Goal: Task Accomplishment & Management: Complete application form

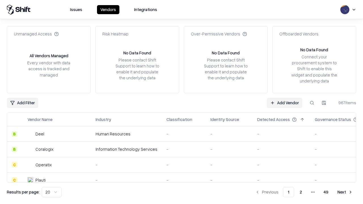
click at [285, 103] on link "Add Vendor" at bounding box center [284, 103] width 35 height 10
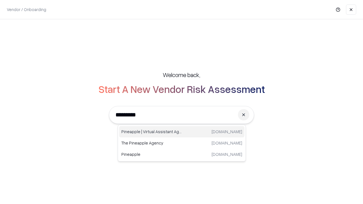
click at [182, 132] on div "Pineapple | Virtual Assistant Agency trypineapple.com" at bounding box center [181, 131] width 125 height 11
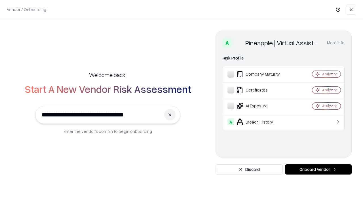
type input "**********"
click at [318, 170] on button "Onboard Vendor" at bounding box center [318, 170] width 67 height 10
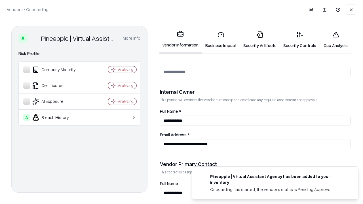
scroll to position [294, 0]
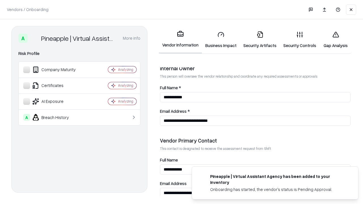
click at [221, 40] on link "Business Impact" at bounding box center [221, 40] width 38 height 26
click at [260, 40] on link "Security Artifacts" at bounding box center [260, 40] width 40 height 26
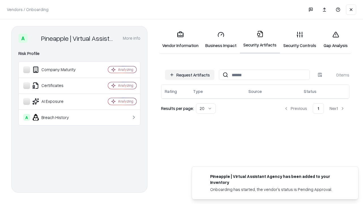
click at [190, 75] on button "Request Artifacts" at bounding box center [189, 75] width 49 height 10
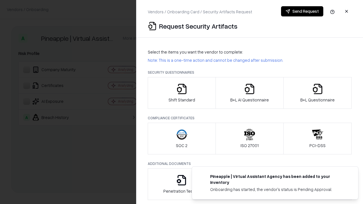
click at [182, 93] on icon "button" at bounding box center [181, 88] width 11 height 11
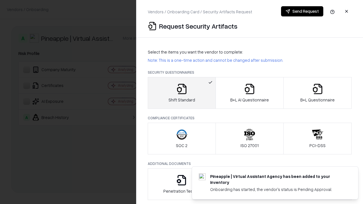
click at [302, 11] on button "Send Request" at bounding box center [302, 11] width 42 height 10
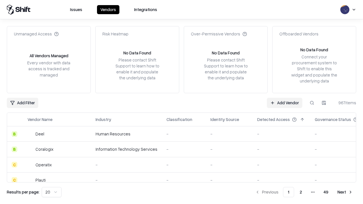
click at [312, 103] on button at bounding box center [312, 103] width 10 height 10
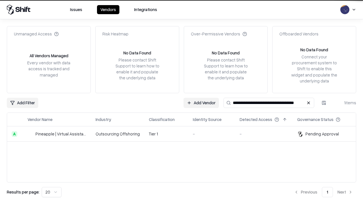
type input "**********"
click at [185, 134] on td "Tier 1" at bounding box center [166, 134] width 44 height 15
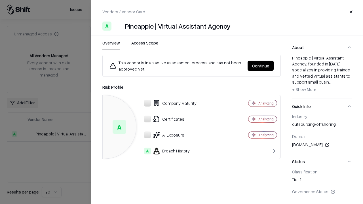
click at [261, 66] on button "Continue" at bounding box center [261, 66] width 26 height 10
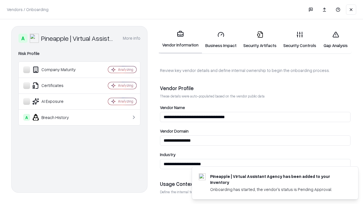
click at [260, 40] on link "Security Artifacts" at bounding box center [260, 40] width 40 height 26
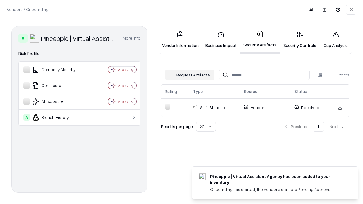
click at [300, 40] on link "Security Controls" at bounding box center [300, 40] width 40 height 26
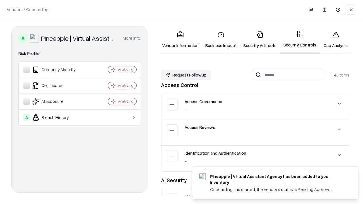
click at [186, 75] on button "Request Followup" at bounding box center [186, 75] width 50 height 10
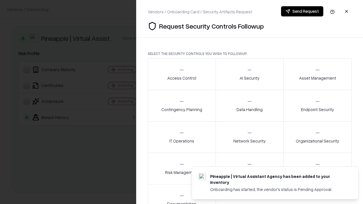
click at [182, 74] on div "Access Control" at bounding box center [181, 74] width 29 height 14
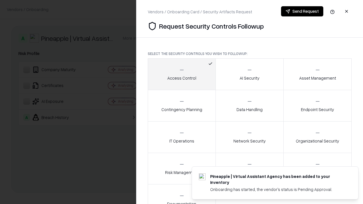
click at [302, 11] on button "Send Request" at bounding box center [302, 11] width 42 height 10
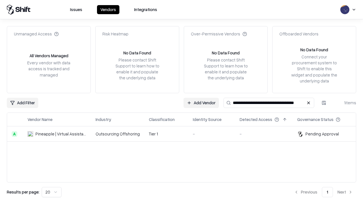
type input "**********"
click at [185, 134] on td "Tier 1" at bounding box center [166, 134] width 44 height 15
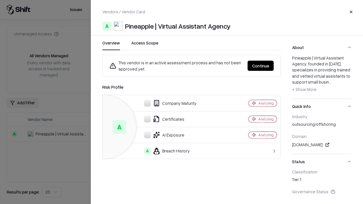
click at [261, 66] on button "Continue" at bounding box center [261, 66] width 26 height 10
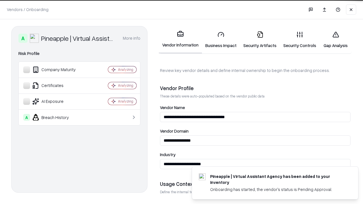
click at [336, 40] on link "Gap Analysis" at bounding box center [336, 40] width 32 height 26
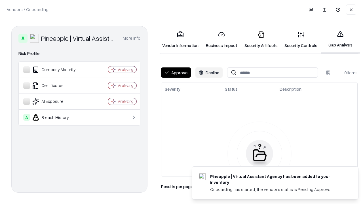
click at [176, 73] on button "Approve" at bounding box center [176, 73] width 30 height 10
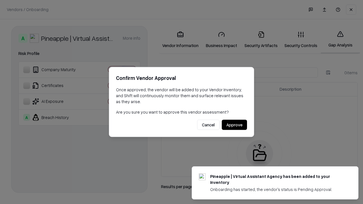
click at [234, 125] on button "Approve" at bounding box center [234, 125] width 25 height 10
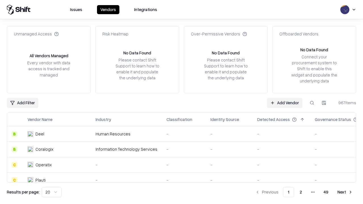
type input "**********"
click at [285, 103] on link "Add Vendor" at bounding box center [284, 103] width 35 height 10
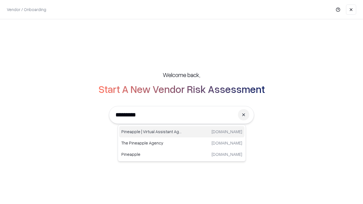
click at [182, 132] on div "Pineapple | Virtual Assistant Agency trypineapple.com" at bounding box center [181, 131] width 125 height 11
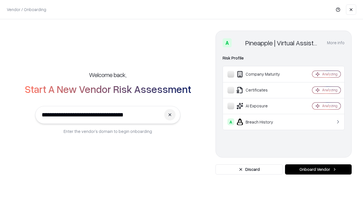
type input "**********"
click at [318, 170] on button "Onboard Vendor" at bounding box center [318, 170] width 67 height 10
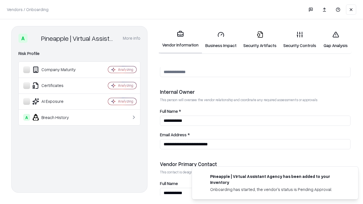
scroll to position [294, 0]
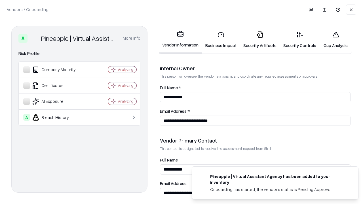
click at [336, 40] on link "Gap Analysis" at bounding box center [336, 40] width 32 height 26
